Goal: Task Accomplishment & Management: Manage account settings

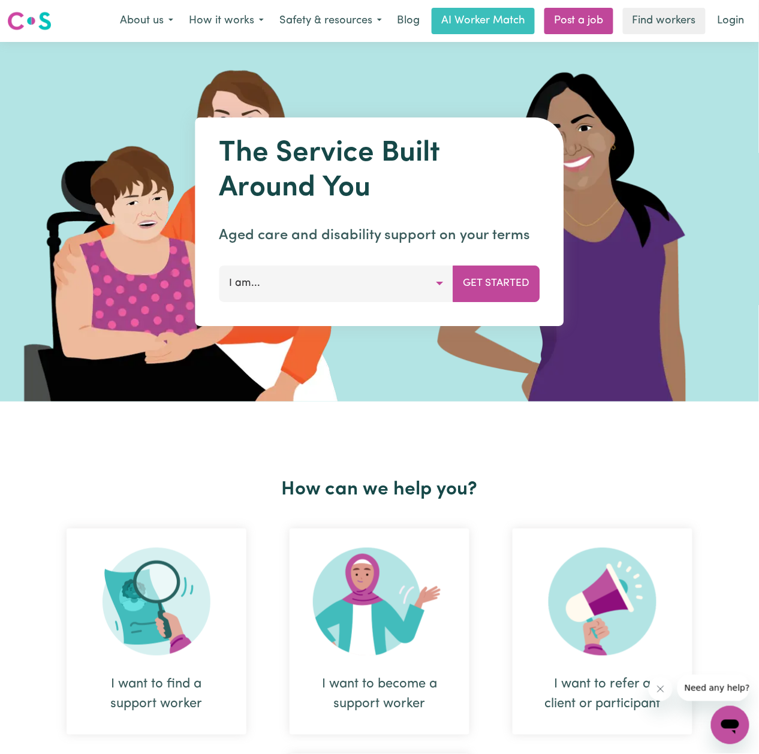
drag, startPoint x: 562, startPoint y: 0, endPoint x: 382, endPoint y: 83, distance: 197.9
click at [384, 84] on div at bounding box center [379, 222] width 759 height 360
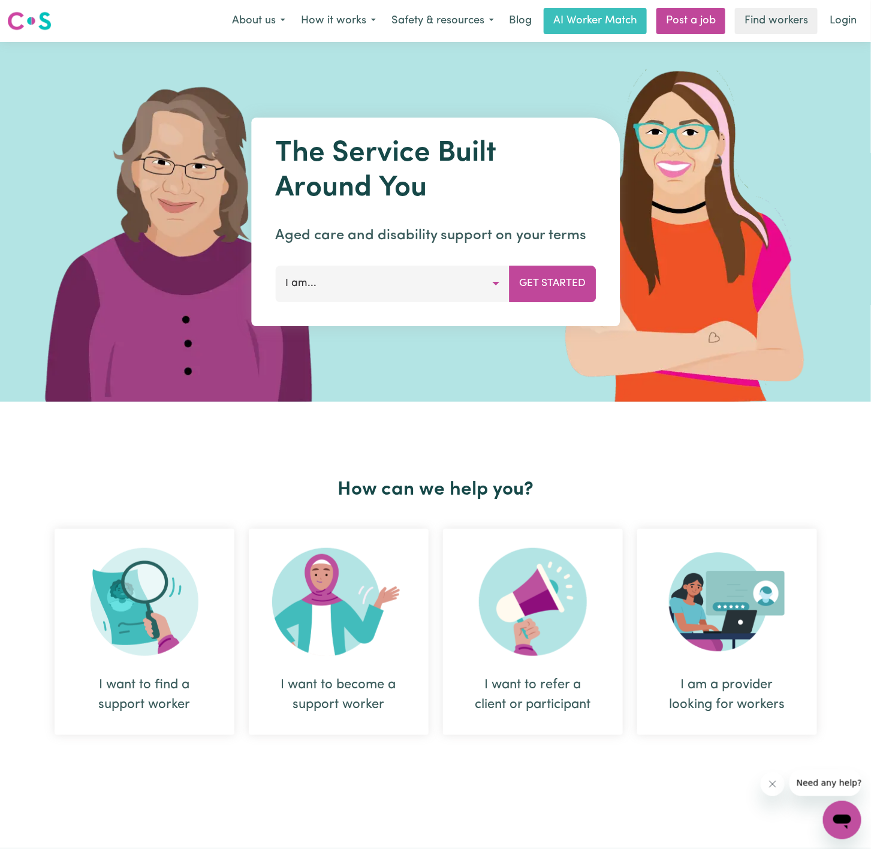
drag, startPoint x: 756, startPoint y: 0, endPoint x: 429, endPoint y: 94, distance: 341.1
click at [429, 94] on div at bounding box center [435, 222] width 871 height 360
click at [569, 11] on link "Login" at bounding box center [842, 21] width 41 height 26
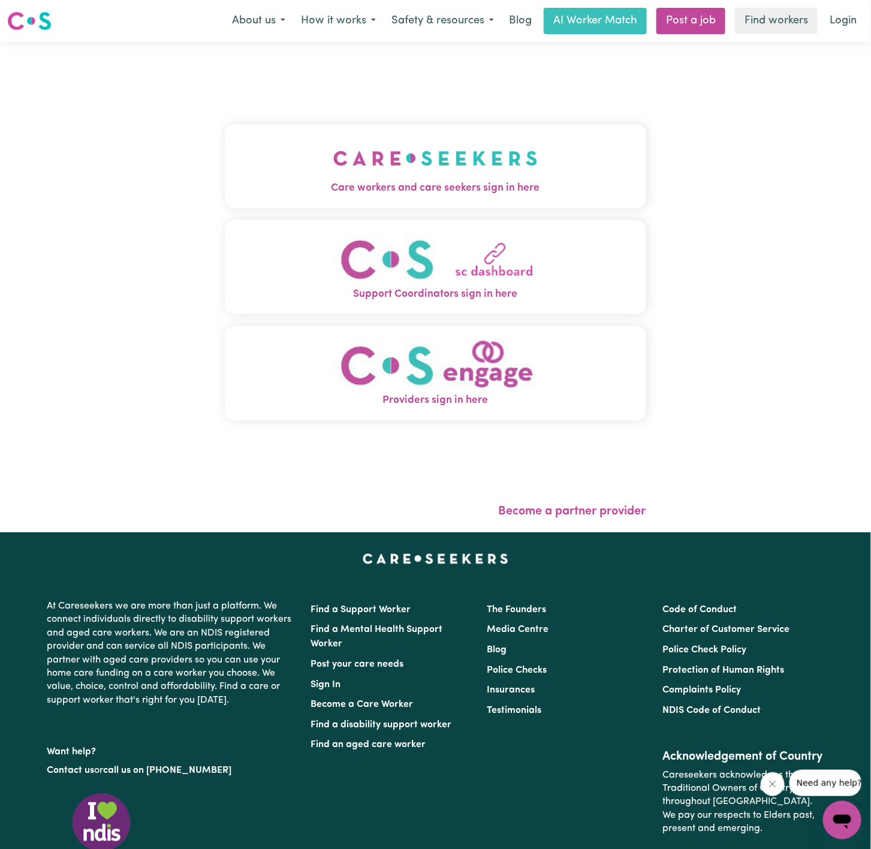
click at [451, 134] on button "Care workers and care seekers sign in here" at bounding box center [435, 166] width 421 height 84
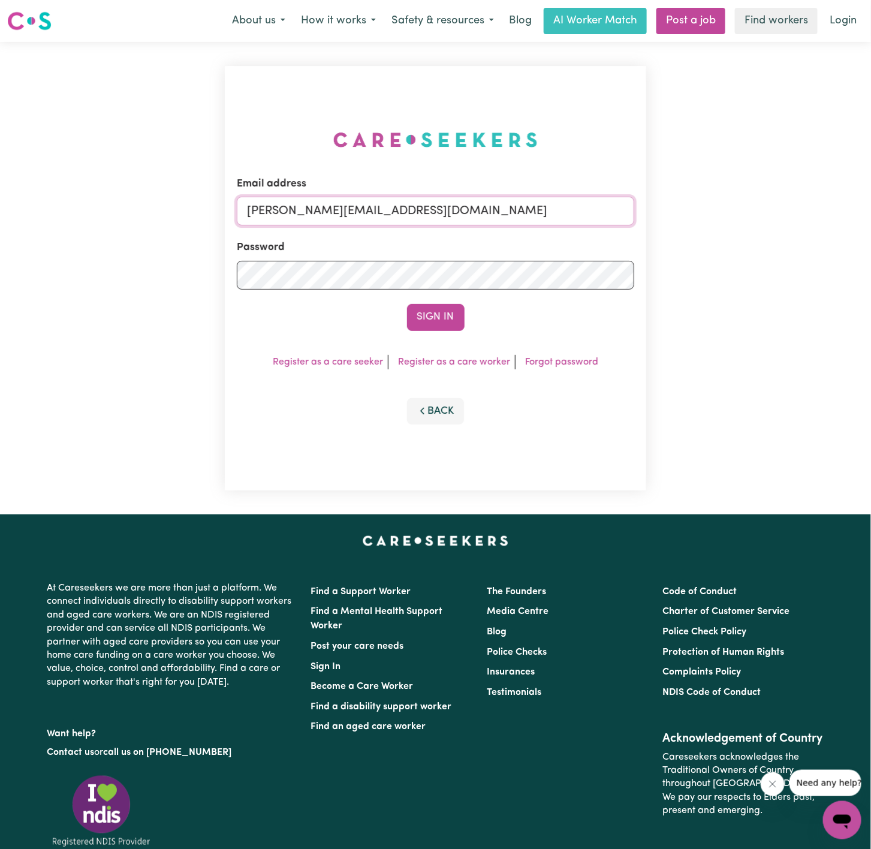
click at [394, 200] on input "dyan@careseekers.com.au" at bounding box center [435, 211] width 397 height 29
click at [569, 270] on form "Email address superuser~JoanStIvesKNC@careseekers.com.au Password Sign In" at bounding box center [435, 253] width 397 height 155
paste input "Careseekers2022i"
click at [407, 304] on button "Sign In" at bounding box center [436, 317] width 58 height 26
drag, startPoint x: 310, startPoint y: 206, endPoint x: 462, endPoint y: 239, distance: 155.9
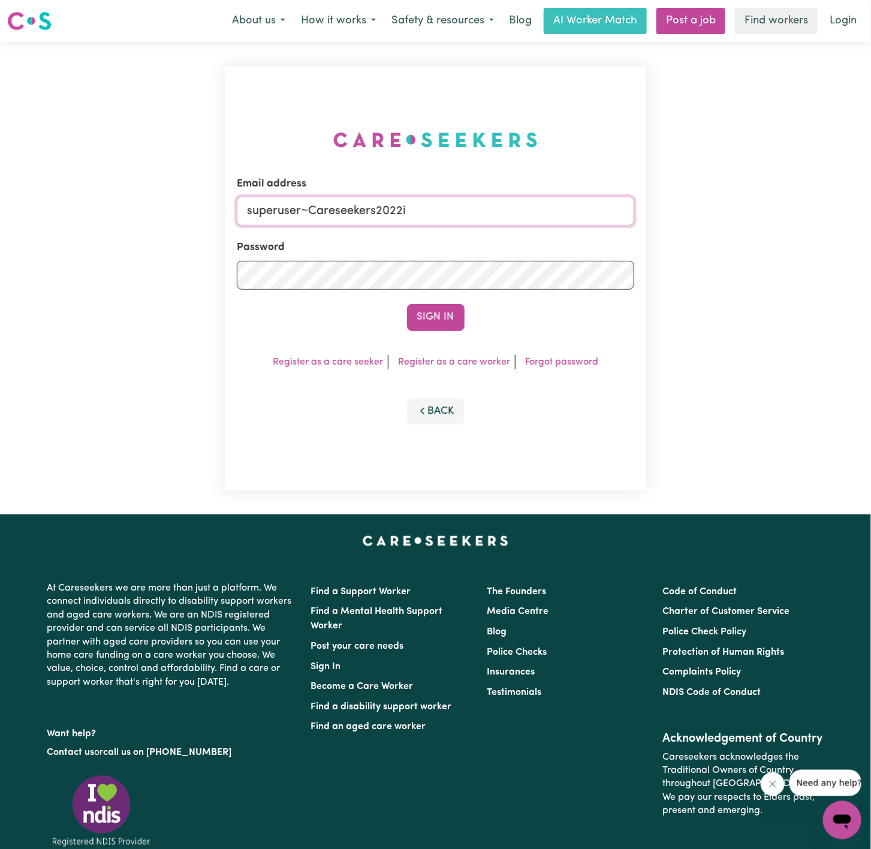
click at [462, 239] on form "Email address superuser~Careseekers2022i Password Sign In" at bounding box center [435, 253] width 397 height 155
paste input "jin711@me.com"
type input "superuser~jin711@me.com"
click at [407, 304] on button "Sign In" at bounding box center [436, 317] width 58 height 26
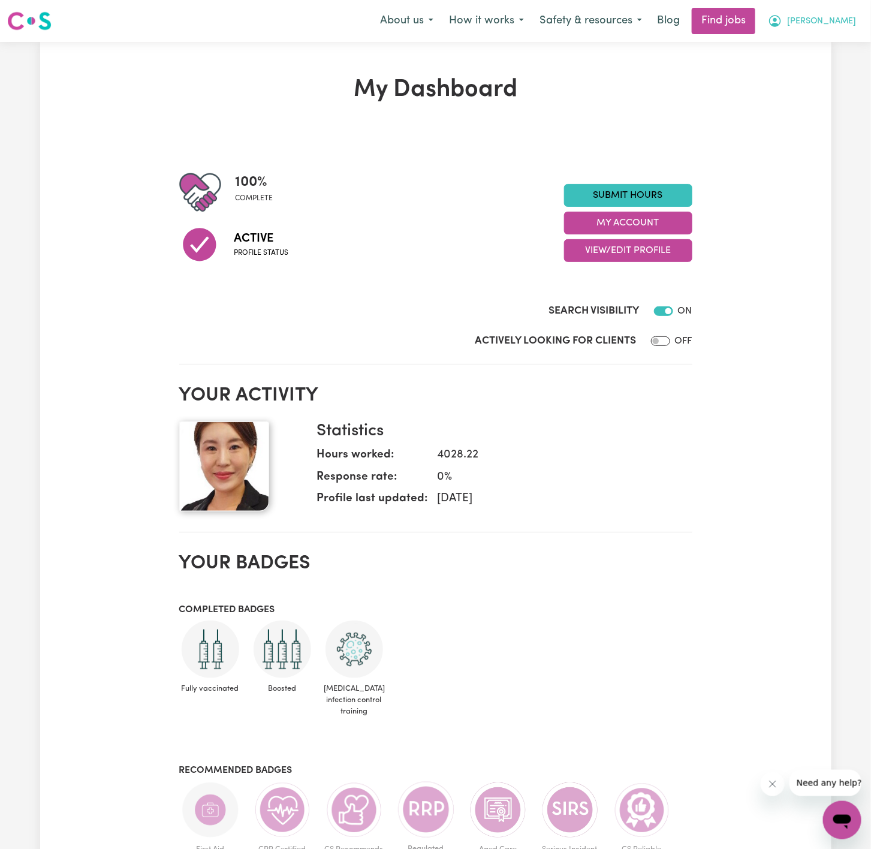
click at [569, 14] on button "Jin" at bounding box center [812, 20] width 104 height 25
click at [569, 49] on link "My Account" at bounding box center [815, 46] width 95 height 23
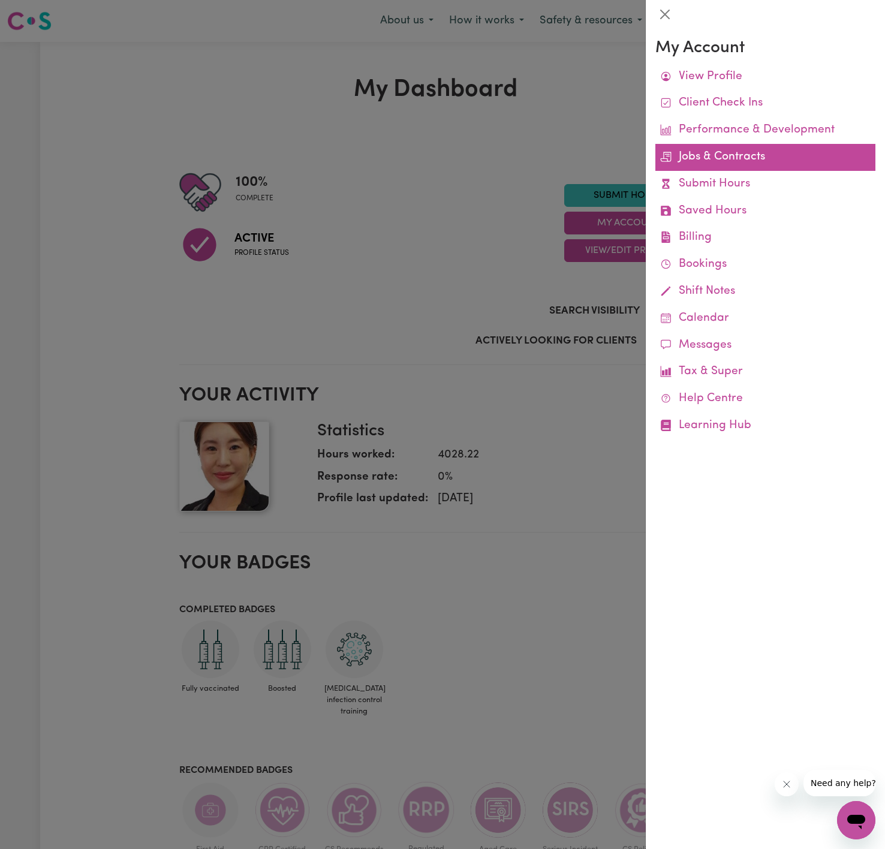
click at [569, 157] on link "Jobs & Contracts" at bounding box center [765, 157] width 220 height 27
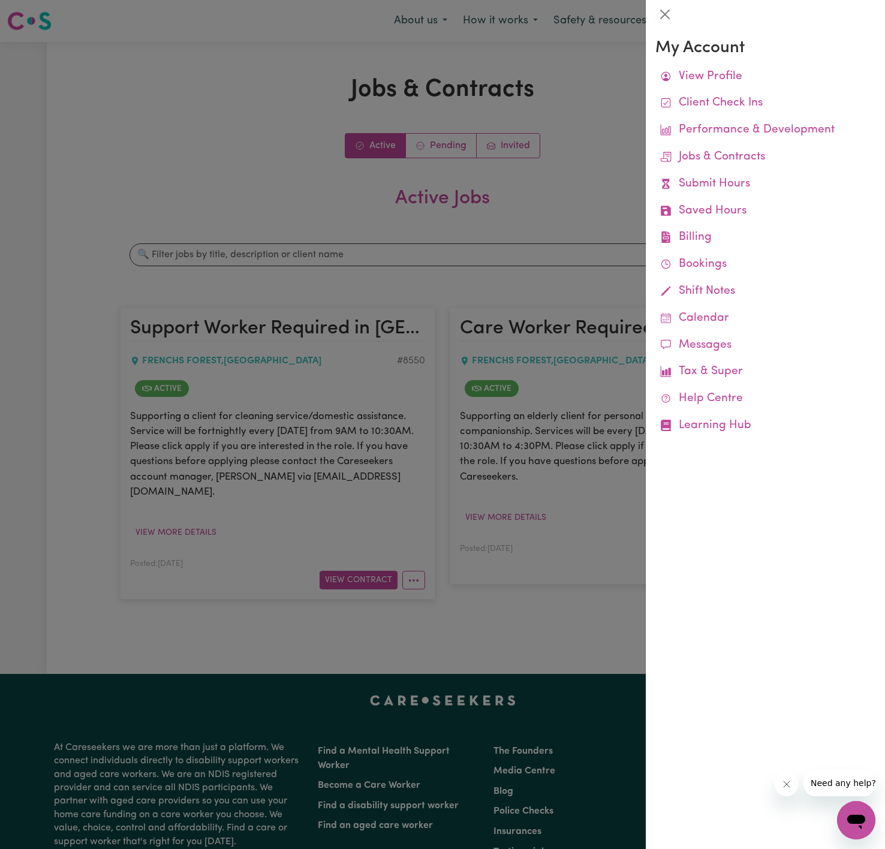
click at [569, 97] on div at bounding box center [442, 424] width 885 height 849
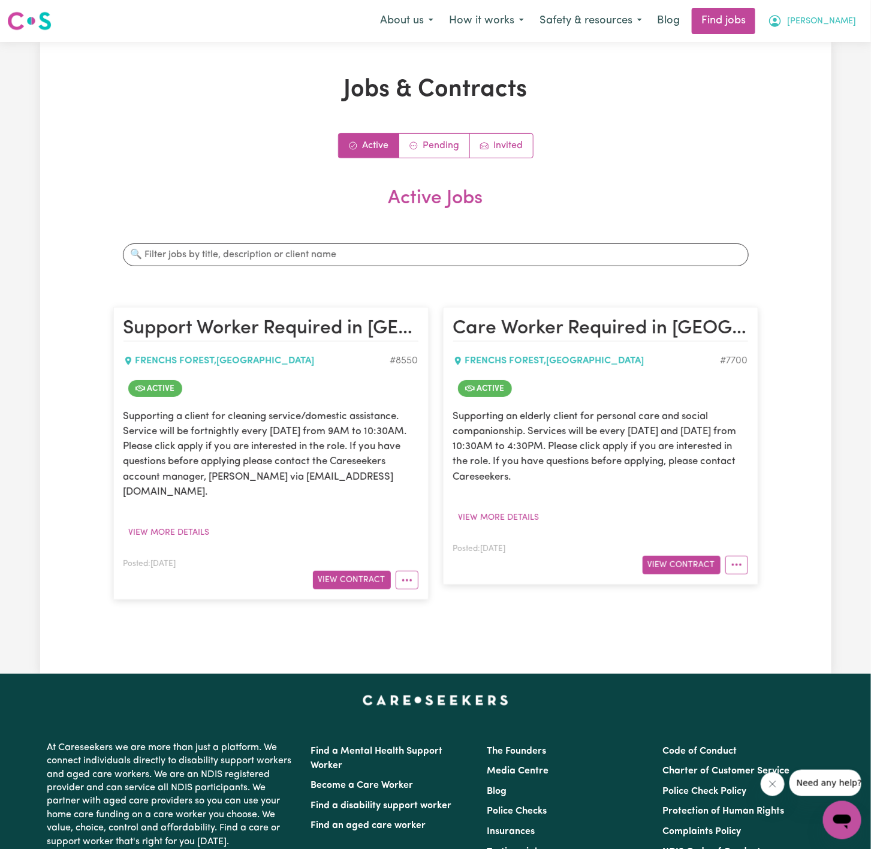
click at [569, 22] on button "Jin" at bounding box center [812, 20] width 104 height 25
click at [569, 47] on link "My Account" at bounding box center [815, 46] width 95 height 23
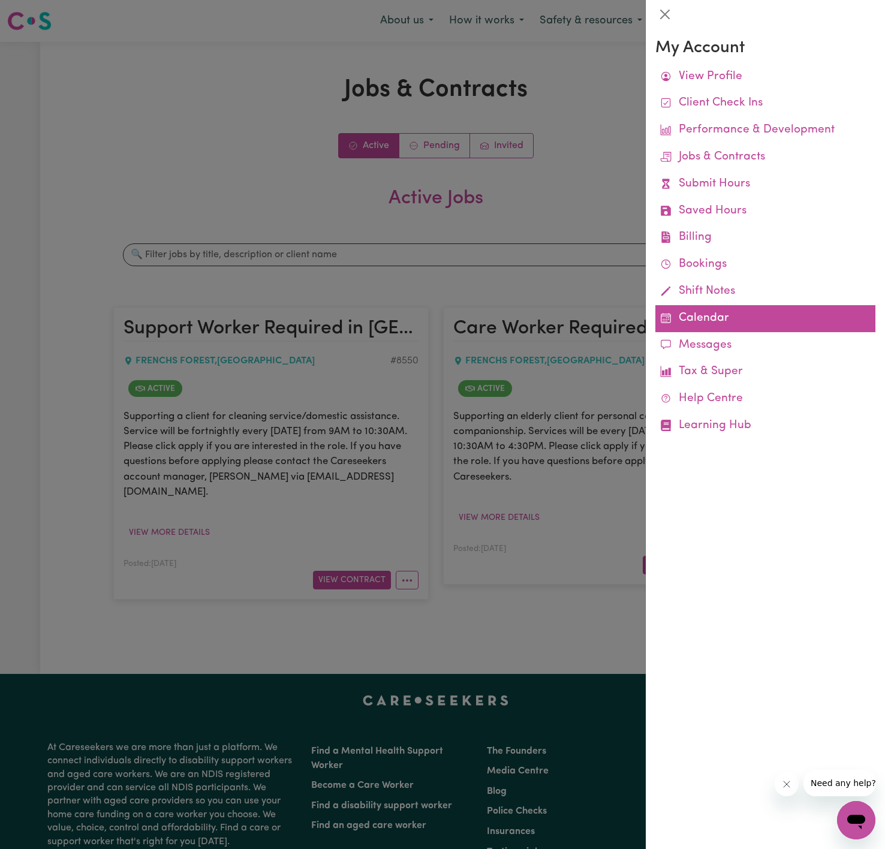
click at [569, 315] on link "Calendar" at bounding box center [765, 318] width 220 height 27
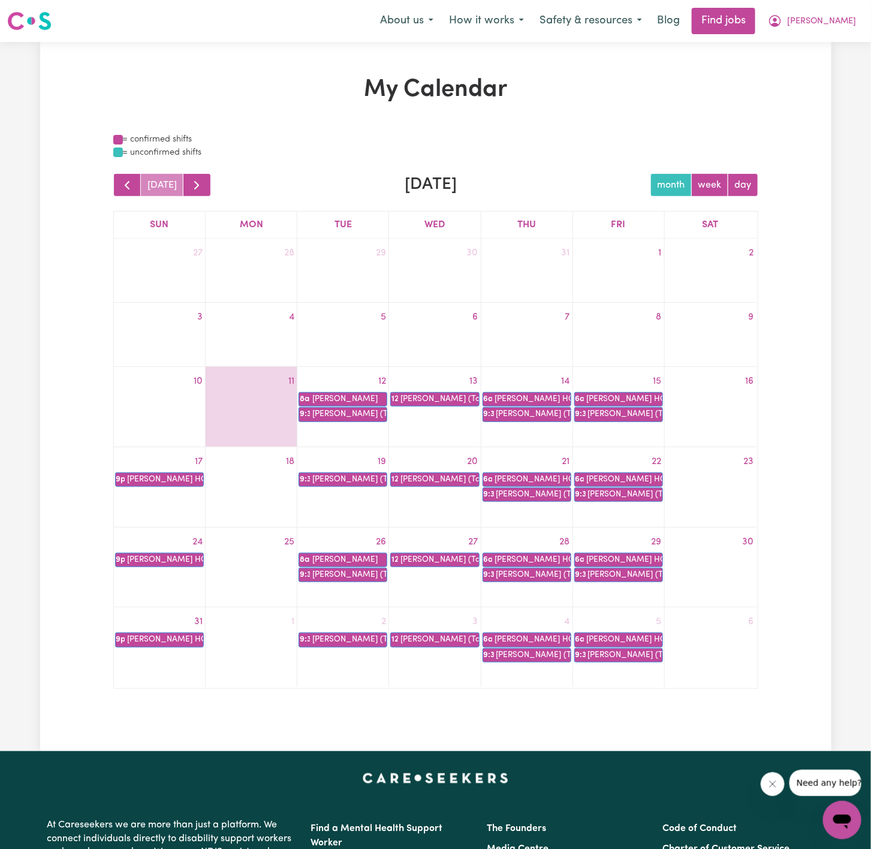
click at [569, 219] on div "Sat" at bounding box center [711, 224] width 92 height 17
click at [569, 222] on div "Sat" at bounding box center [711, 224] width 92 height 17
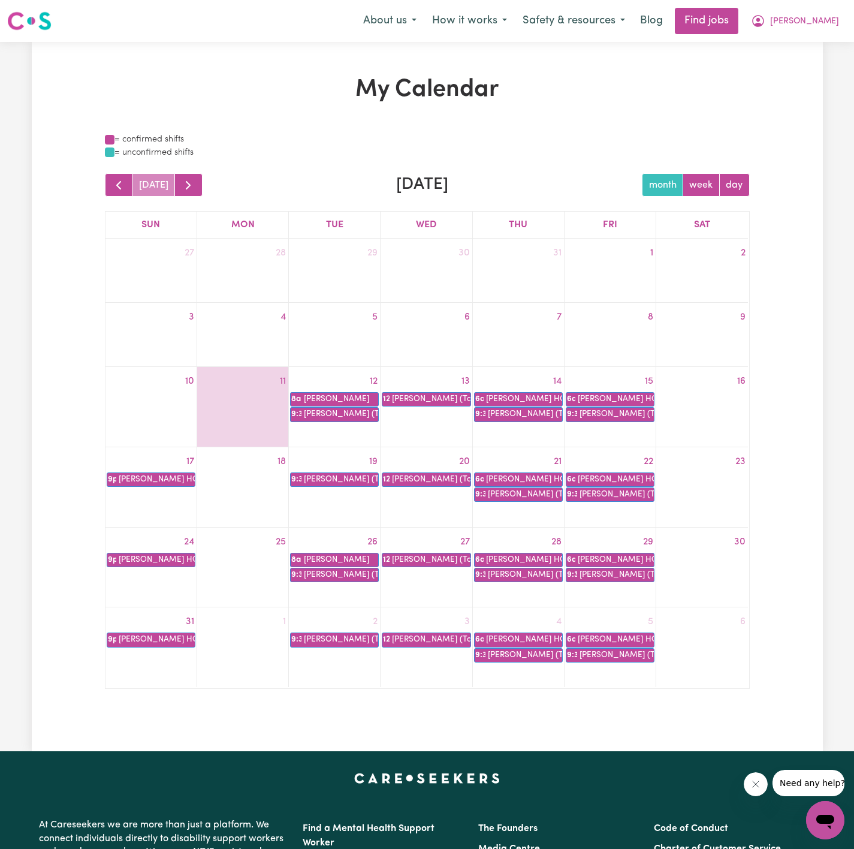
click at [569, 107] on div "My Calendar = confirmed shifts = unconfirmed shifts today August 2025 month wee…" at bounding box center [427, 397] width 659 height 642
drag, startPoint x: 836, startPoint y: 20, endPoint x: 826, endPoint y: 33, distance: 16.7
click at [569, 20] on button "[PERSON_NAME]" at bounding box center [795, 20] width 104 height 25
click at [569, 98] on link "Logout" at bounding box center [799, 91] width 95 height 23
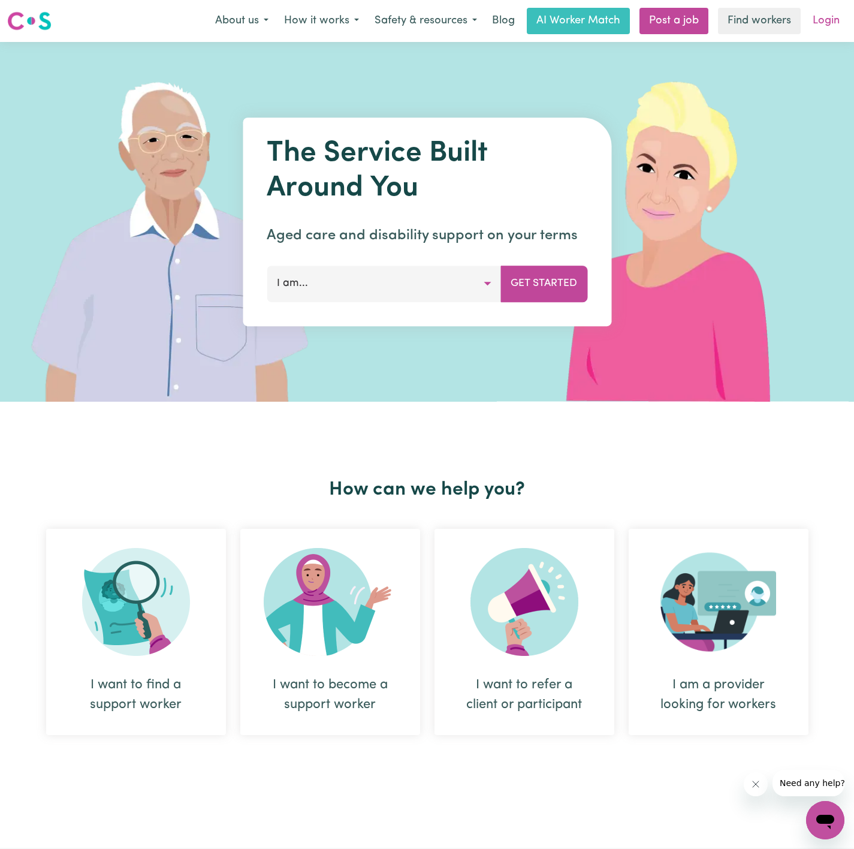
click at [569, 22] on link "Login" at bounding box center [826, 21] width 41 height 26
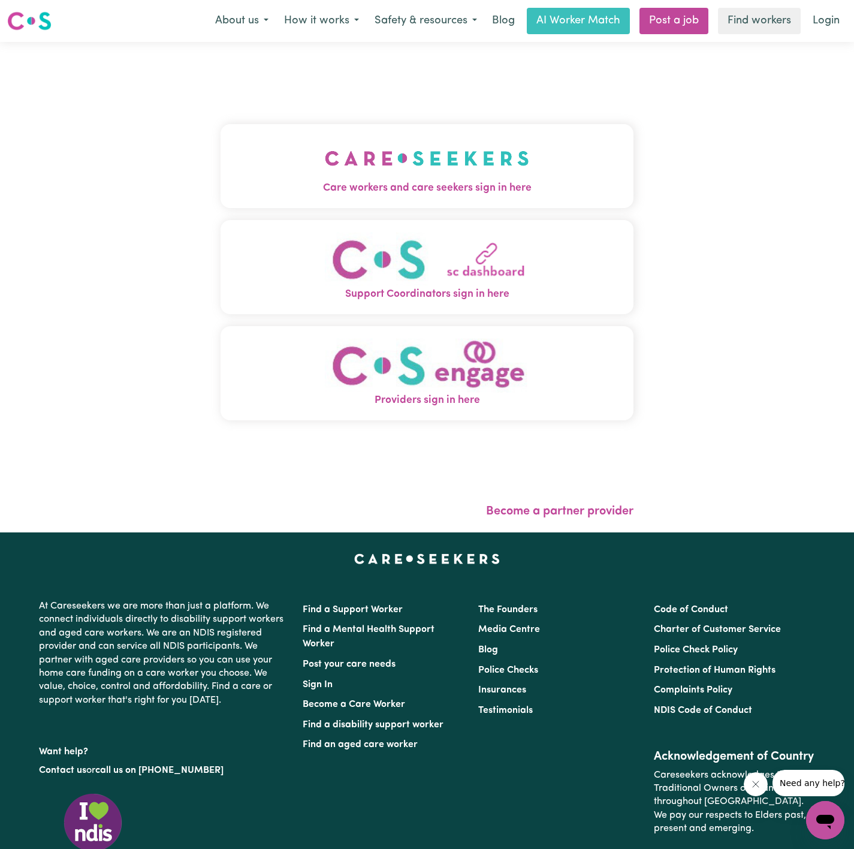
drag, startPoint x: 343, startPoint y: 168, endPoint x: 420, endPoint y: 169, distance: 76.1
click at [344, 167] on img "Care workers and care seekers sign in here" at bounding box center [427, 158] width 204 height 44
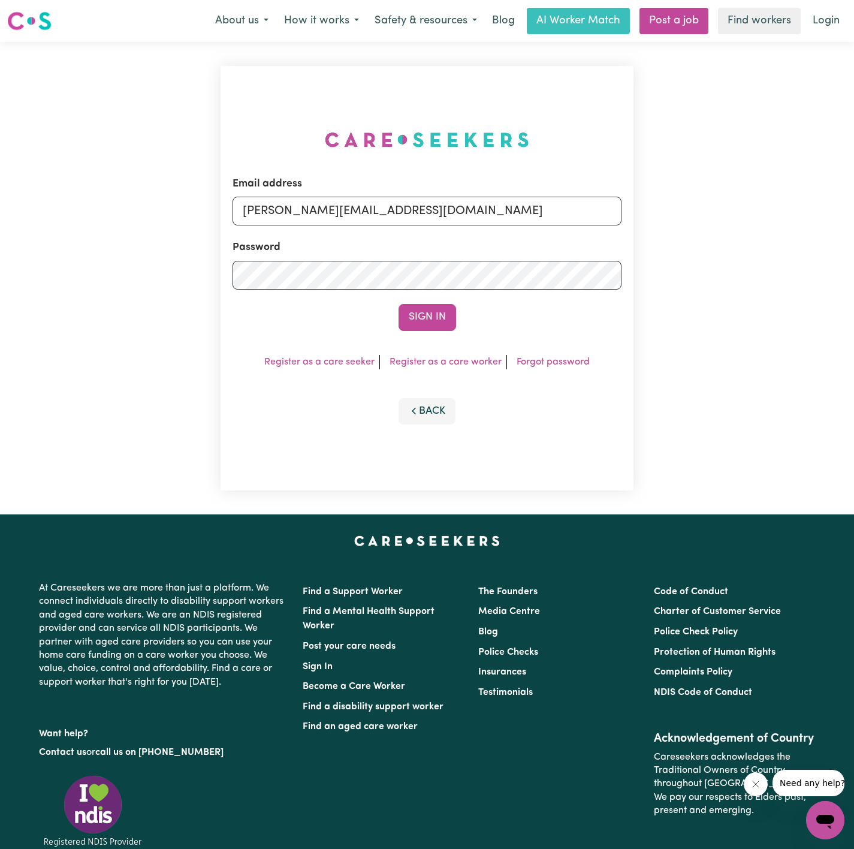
click at [518, 184] on div "Email address dyan@careseekers.com.au" at bounding box center [427, 200] width 389 height 49
click at [418, 206] on input "[PERSON_NAME][EMAIL_ADDRESS][DOMAIN_NAME]" at bounding box center [427, 211] width 389 height 29
drag, startPoint x: 306, startPoint y: 213, endPoint x: 703, endPoint y: 290, distance: 404.2
click at [569, 290] on div "Email address superuser~Mai-TanNguyenYS@careseekers.com.au Password Sign In Reg…" at bounding box center [427, 278] width 854 height 472
click at [293, 212] on input "superuser~https://trello.com/c/axCfSWCw" at bounding box center [427, 211] width 389 height 29
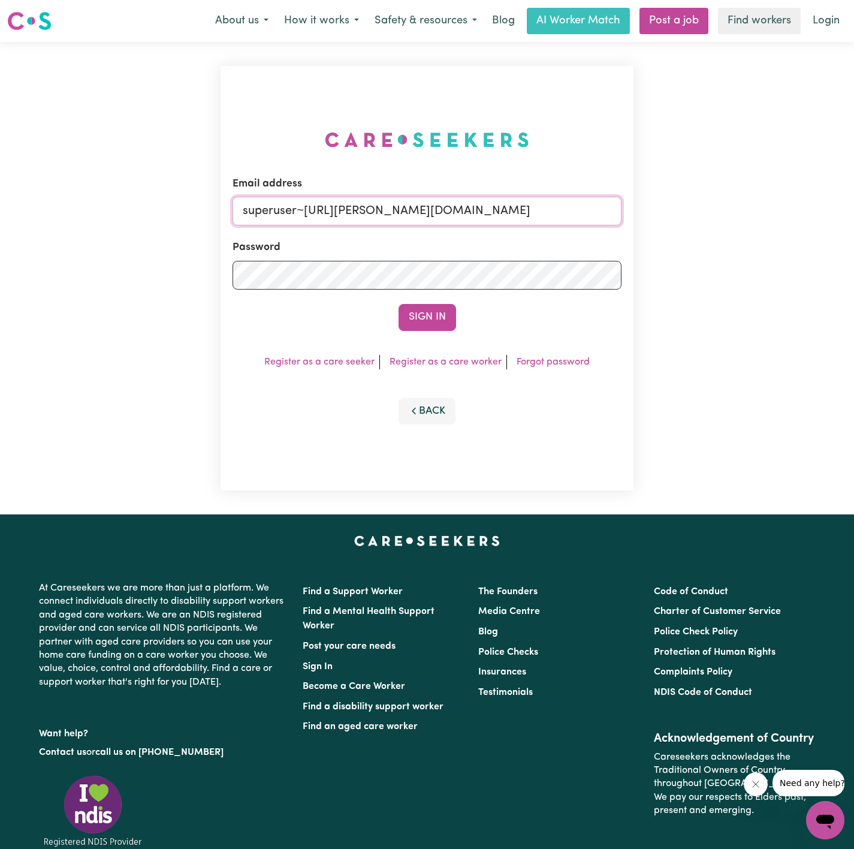
drag, startPoint x: 299, startPoint y: 205, endPoint x: 408, endPoint y: 222, distance: 111.0
click at [396, 221] on input "superuser~https://trello.com/c/axCfSWCw" at bounding box center [427, 211] width 389 height 29
click at [464, 227] on form "Email address superuser~https://trello.com/c/axCfSWCw Password Sign In" at bounding box center [427, 253] width 389 height 155
drag, startPoint x: 503, startPoint y: 213, endPoint x: 307, endPoint y: 214, distance: 196.0
click at [307, 214] on input "superuser~https://trello.com/c/axCfSWCw" at bounding box center [427, 211] width 389 height 29
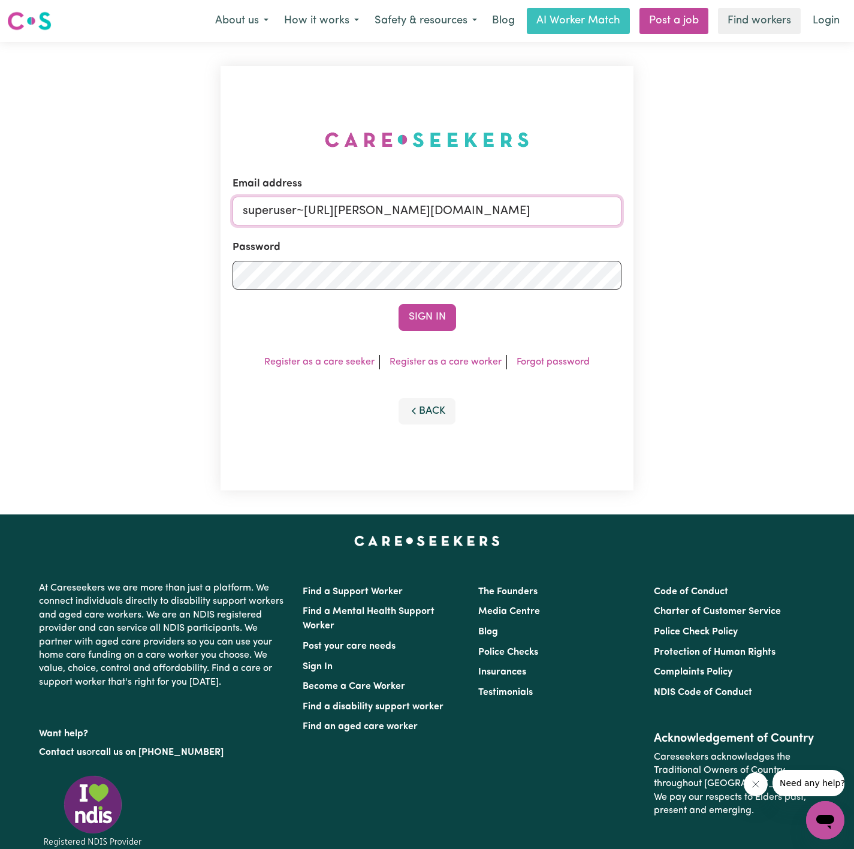
paste input "LindaByronINC@careseekers.com.au"
type input "[EMAIL_ADDRESS][DOMAIN_NAME]"
click at [412, 304] on button "Sign In" at bounding box center [428, 317] width 58 height 26
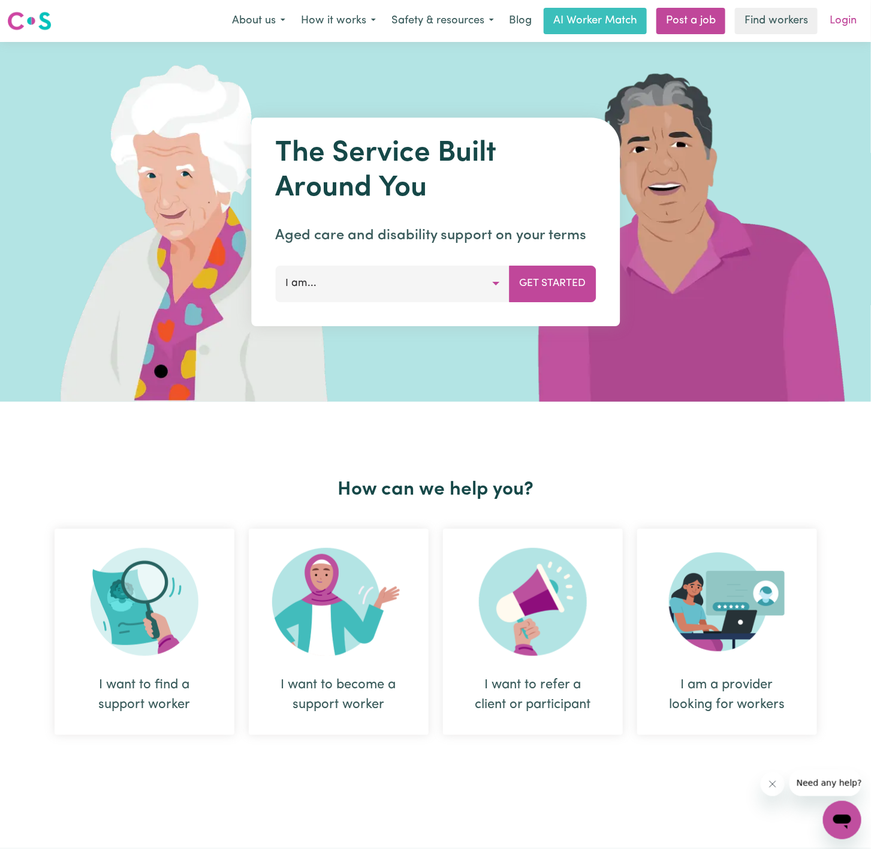
click at [774, 11] on link "Login" at bounding box center [842, 21] width 41 height 26
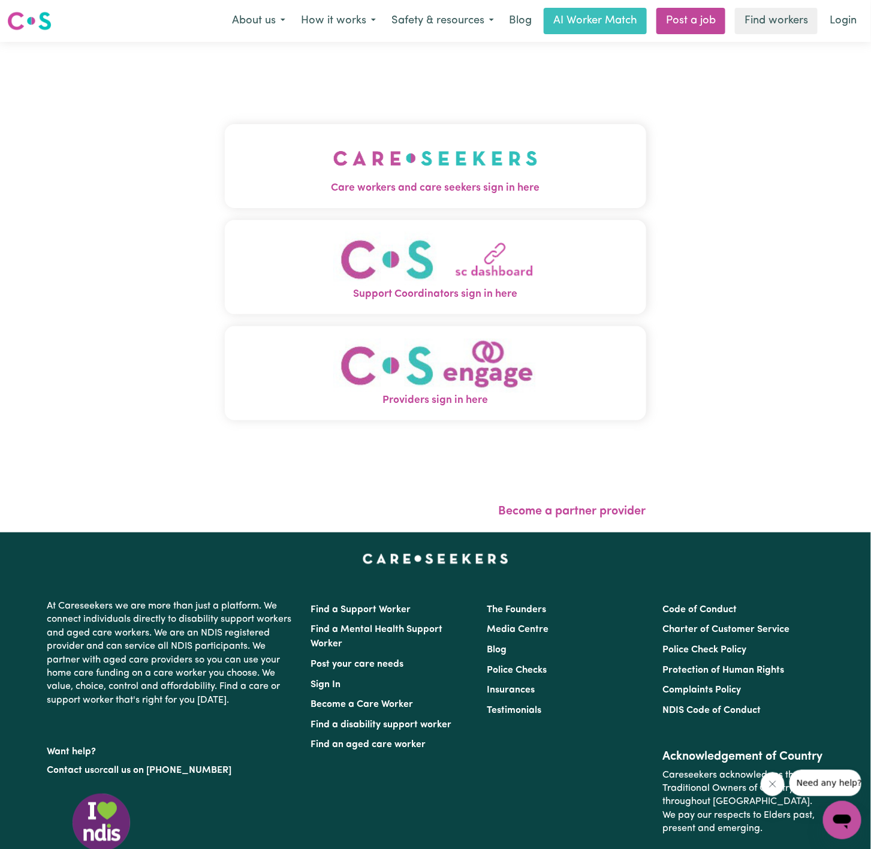
click at [414, 198] on button "Care workers and care seekers sign in here" at bounding box center [435, 166] width 421 height 84
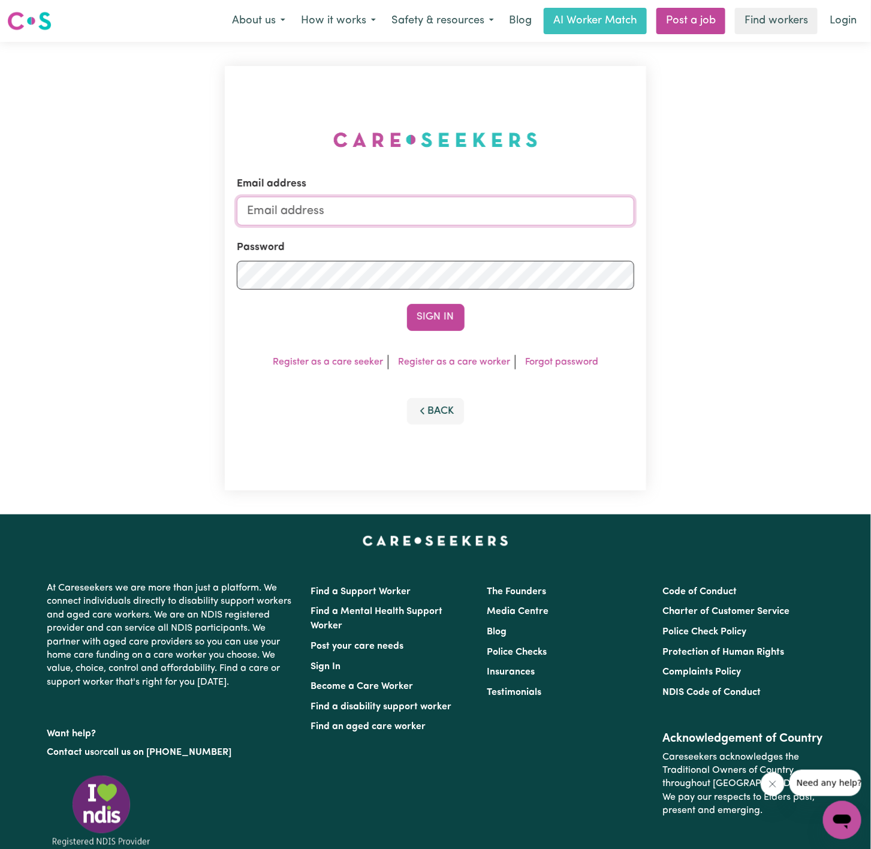
click at [349, 200] on input "Email address" at bounding box center [435, 211] width 397 height 29
type input "[PERSON_NAME][EMAIL_ADDRESS][DOMAIN_NAME]"
click at [441, 320] on button "Sign In" at bounding box center [436, 317] width 58 height 26
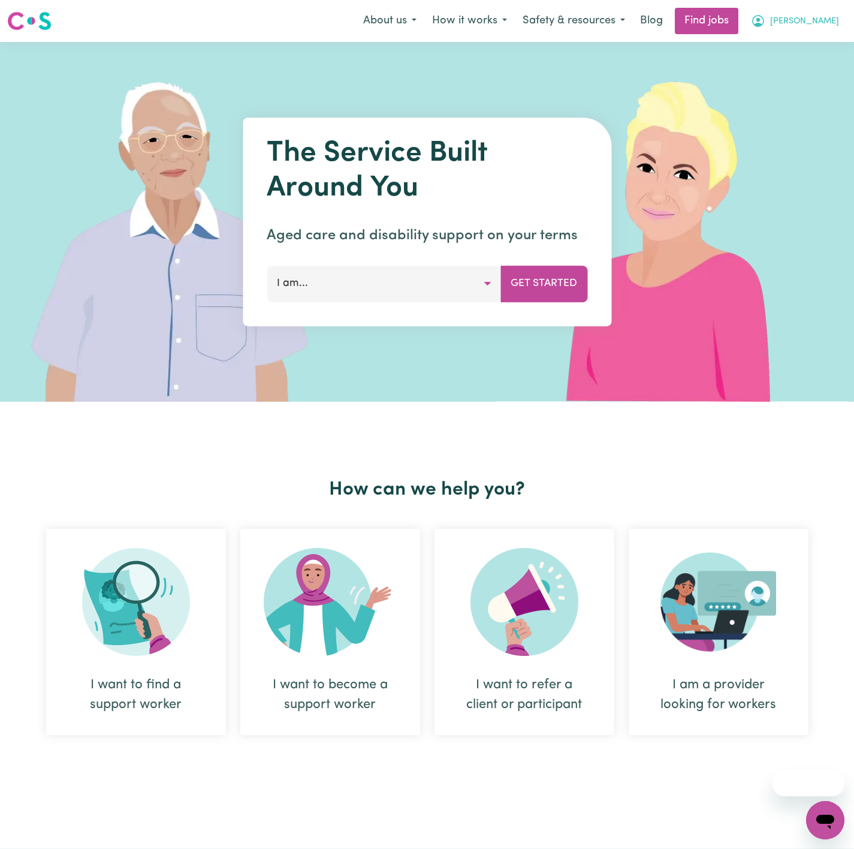
click at [831, 24] on span "[PERSON_NAME]" at bounding box center [804, 21] width 69 height 13
click at [806, 88] on link "Logout" at bounding box center [799, 91] width 95 height 23
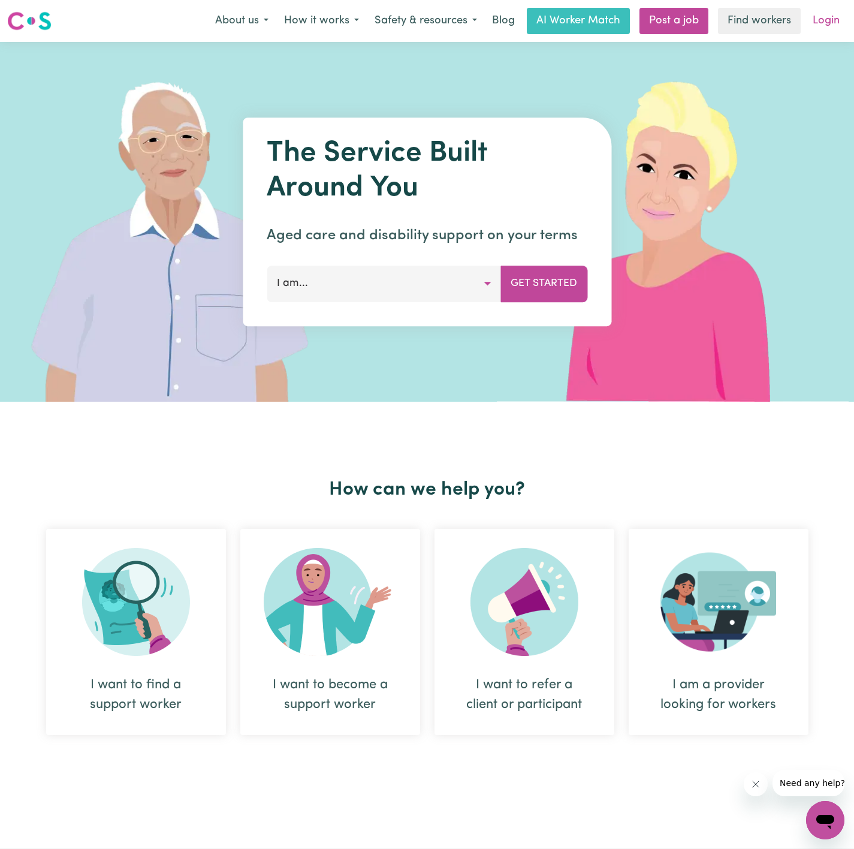
click at [831, 15] on link "Login" at bounding box center [826, 21] width 41 height 26
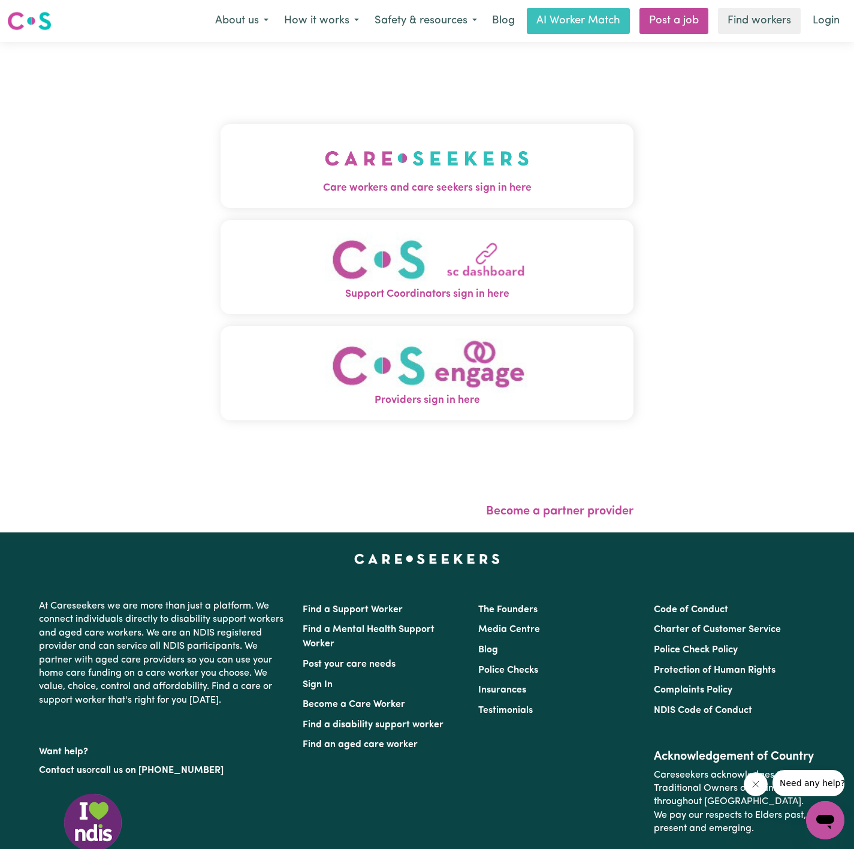
click at [450, 135] on button "Care workers and care seekers sign in here" at bounding box center [427, 166] width 413 height 84
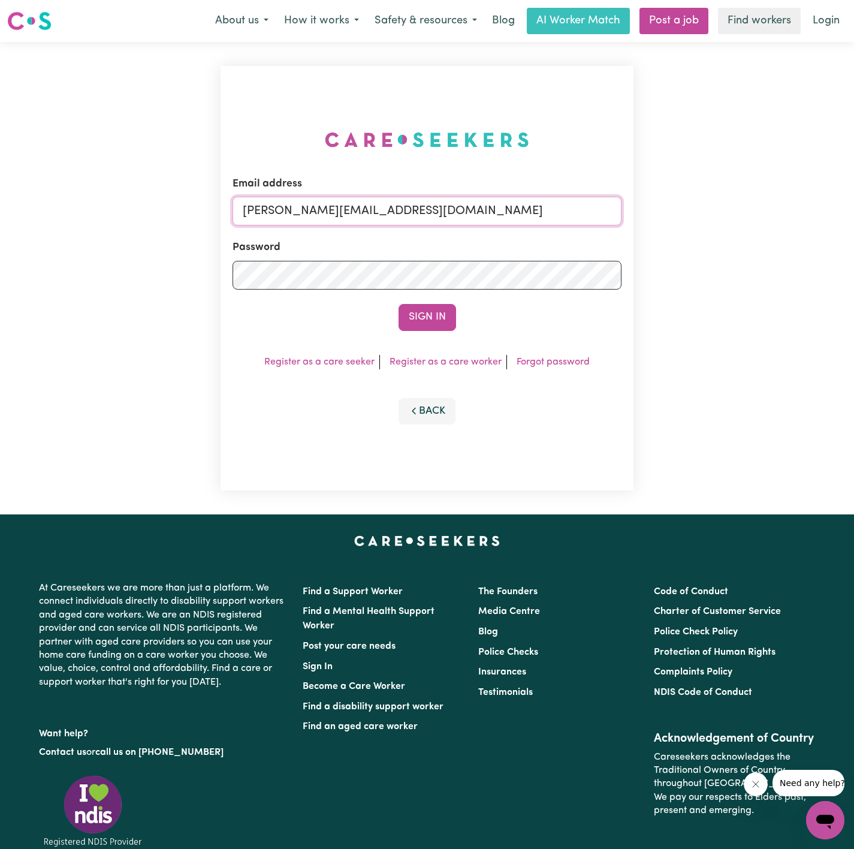
click at [430, 197] on input "[PERSON_NAME][EMAIL_ADDRESS][DOMAIN_NAME]" at bounding box center [427, 211] width 389 height 29
drag, startPoint x: 306, startPoint y: 215, endPoint x: 603, endPoint y: 257, distance: 300.3
click at [603, 257] on form "Email address [EMAIL_ADDRESS][DOMAIN_NAME] Password Sign In" at bounding box center [427, 253] width 389 height 155
type input "[EMAIL_ADDRESS][DOMAIN_NAME]"
click at [399, 304] on button "Sign In" at bounding box center [428, 317] width 58 height 26
